Goal: Use online tool/utility: Utilize a website feature to perform a specific function

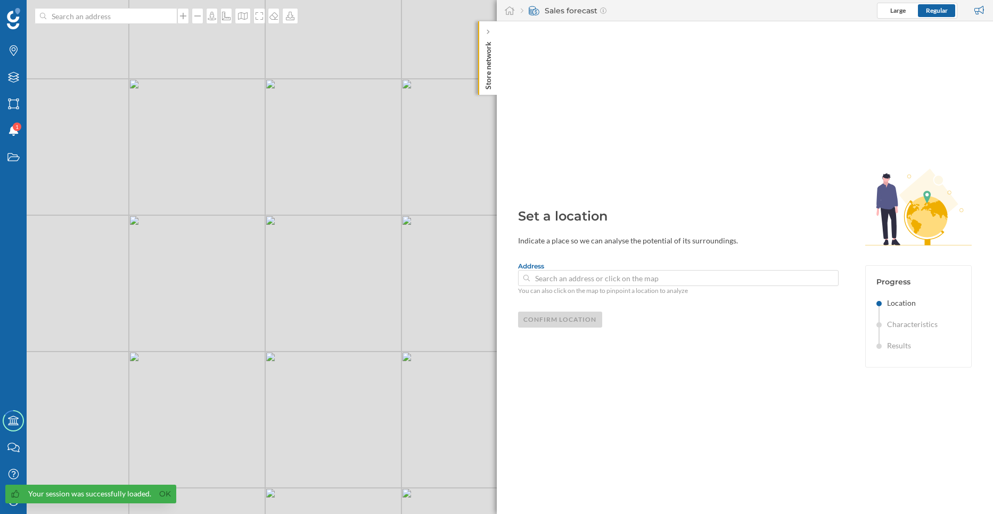
click at [281, 247] on div "© Mapbox © OpenStreetMap Improve this map" at bounding box center [496, 257] width 993 height 514
type input "[STREET_ADDRESS][PERSON_NAME]"
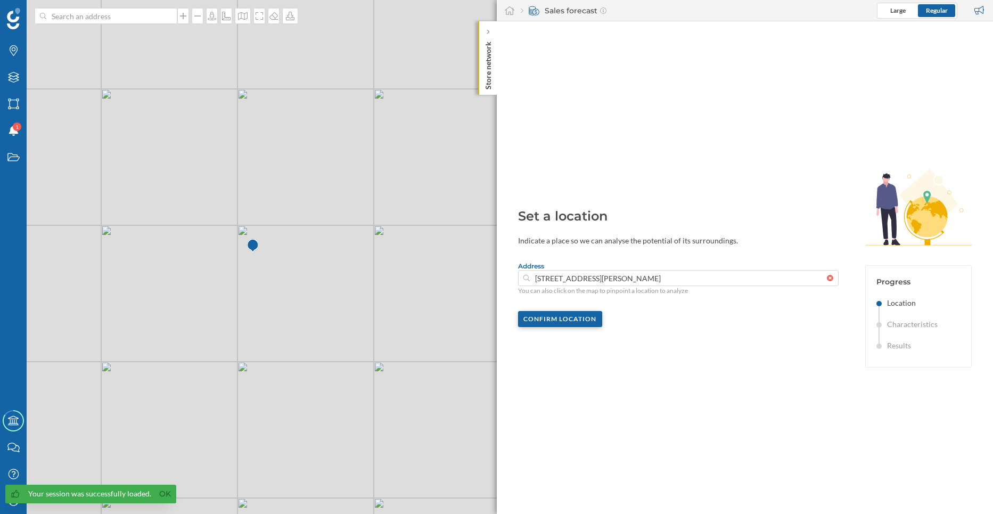
click at [556, 320] on div "Confirm location" at bounding box center [560, 319] width 85 height 16
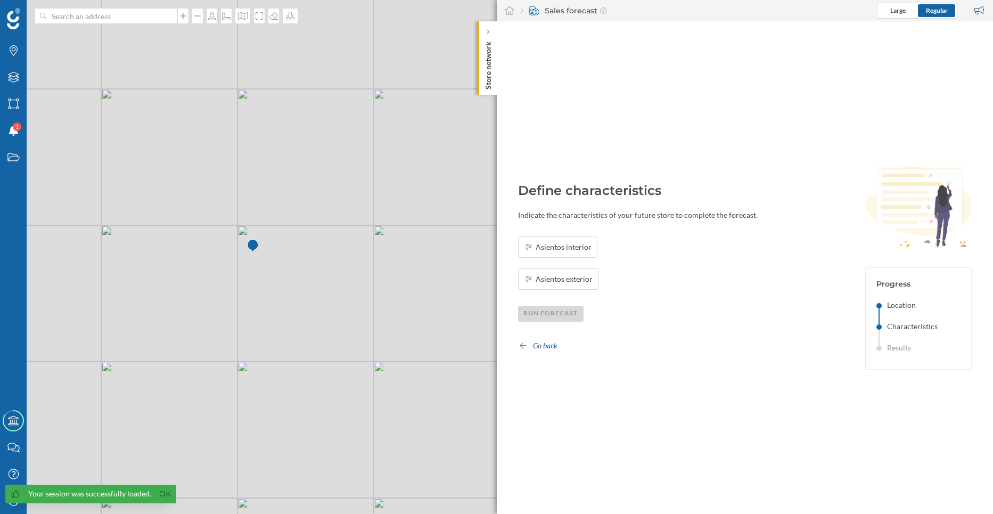
click at [572, 260] on div "Asientos interior Asientos exterior" at bounding box center [558, 262] width 81 height 53
click at [560, 248] on span "Asientos interior" at bounding box center [564, 247] width 56 height 11
type input "50"
click at [678, 251] on div "OK" at bounding box center [674, 247] width 22 height 16
click at [534, 274] on div "Asientos exterior" at bounding box center [561, 279] width 75 height 11
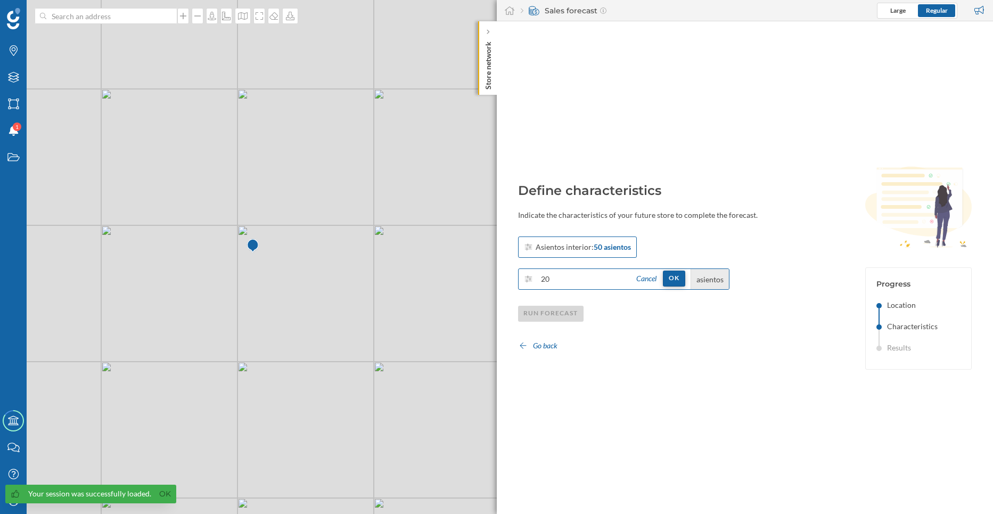
type input "20"
click at [676, 280] on div "OK" at bounding box center [674, 279] width 22 height 16
click at [544, 311] on div "Run forecast" at bounding box center [551, 313] width 66 height 16
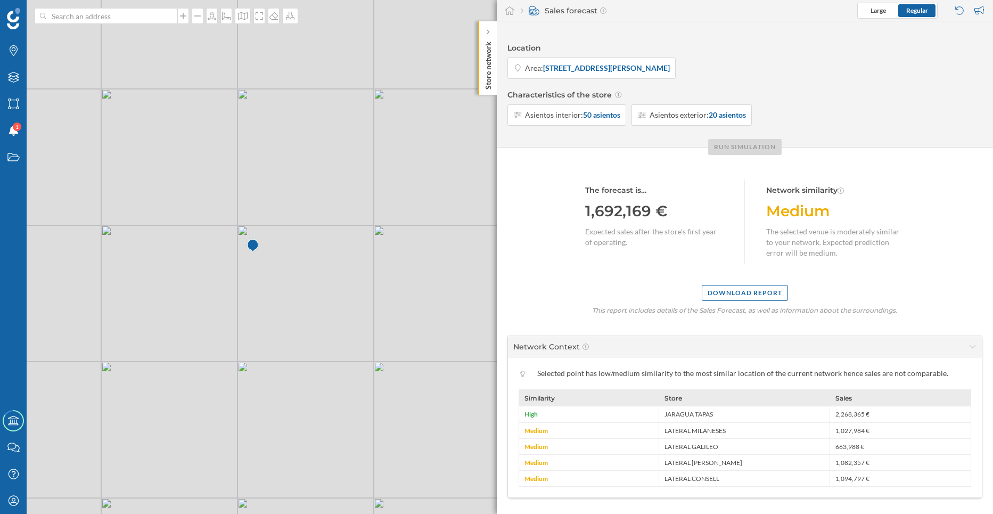
click at [691, 269] on div "The forecast is… 1,692,169 € Expected sales after the store's first year of ope…" at bounding box center [745, 328] width 497 height 361
click at [617, 304] on div "The forecast is… 1,692,169 € Expected sales after the store's first year of ope…" at bounding box center [745, 328] width 497 height 361
click at [619, 202] on div "1,692,169 €" at bounding box center [654, 211] width 138 height 20
drag, startPoint x: 595, startPoint y: 191, endPoint x: 615, endPoint y: 202, distance: 21.9
click at [595, 191] on div "The forecast is…" at bounding box center [654, 190] width 138 height 11
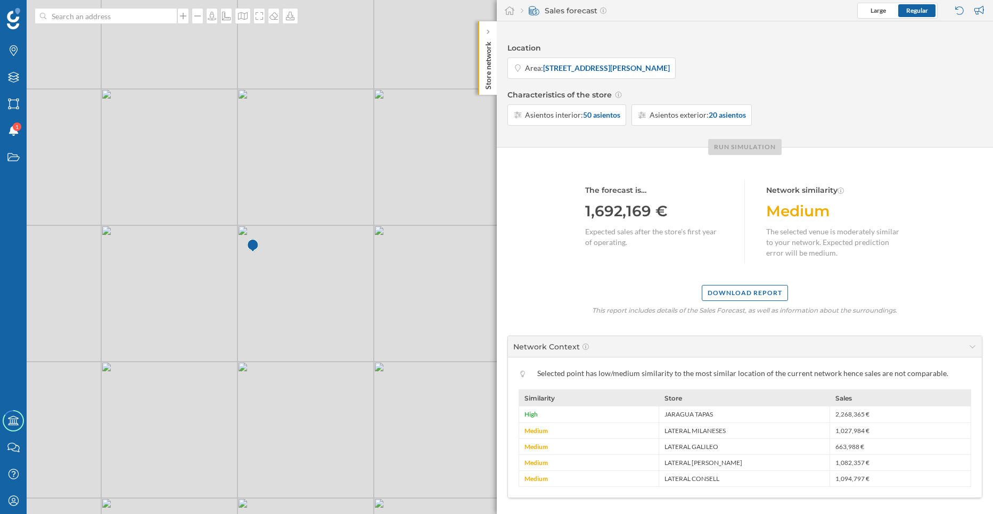
click at [620, 221] on div "1,692,169 €" at bounding box center [654, 211] width 138 height 20
click at [757, 145] on div "Run simulation" at bounding box center [745, 147] width 74 height 16
click at [833, 222] on div "Network similarity Medium The selected venue is moderately similar to your netw…" at bounding box center [835, 222] width 138 height 84
click at [592, 125] on div "Asientos interior: 50 asientos" at bounding box center [567, 114] width 119 height 21
type input "5"
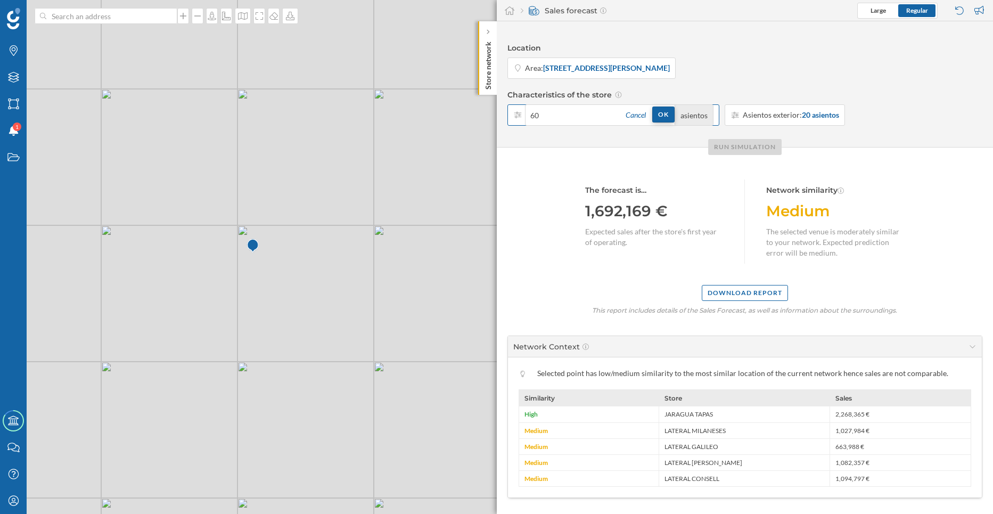
type input "60"
click at [674, 112] on div "OK" at bounding box center [663, 115] width 22 height 16
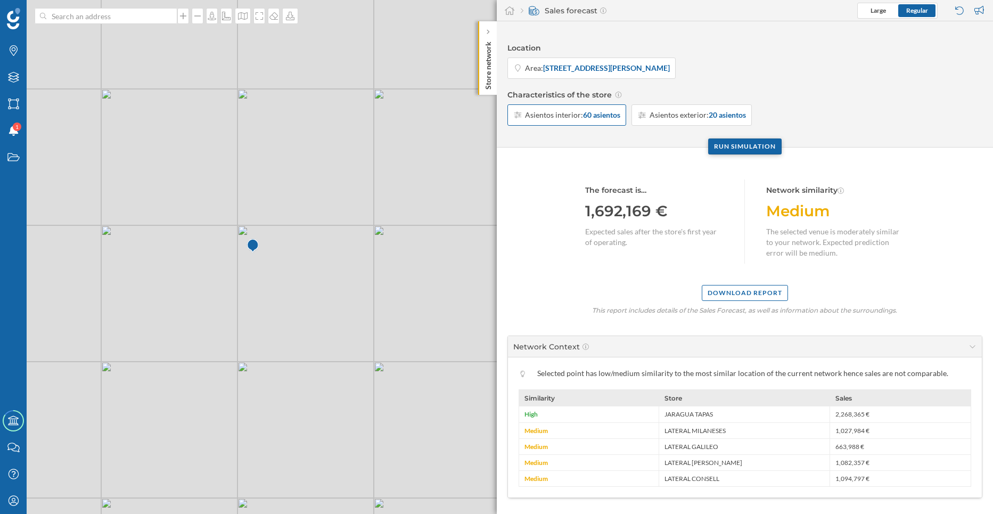
click at [731, 150] on div "Run simulation" at bounding box center [745, 146] width 74 height 16
click at [742, 292] on div "Download report" at bounding box center [745, 292] width 86 height 16
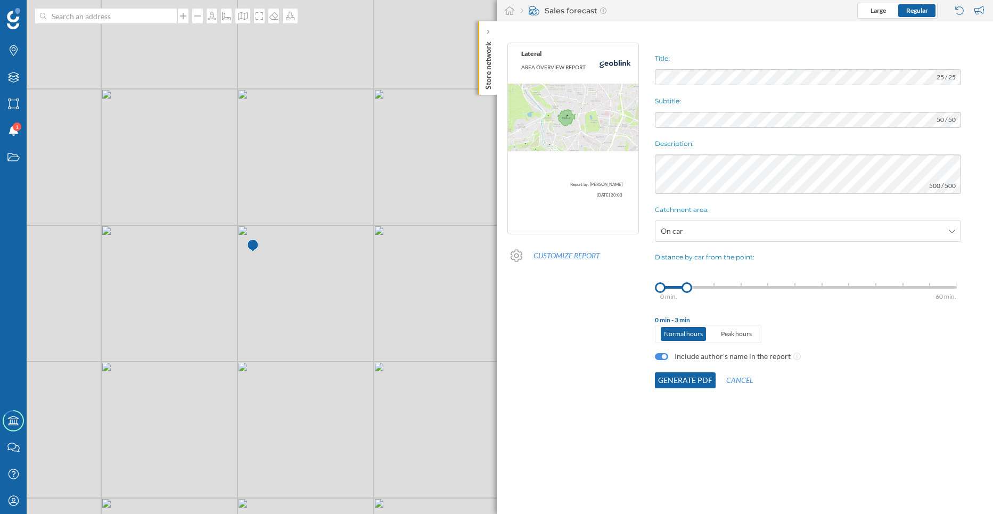
click at [683, 384] on button "Generate PDF" at bounding box center [685, 380] width 61 height 16
